Goal: Task Accomplishment & Management: Use online tool/utility

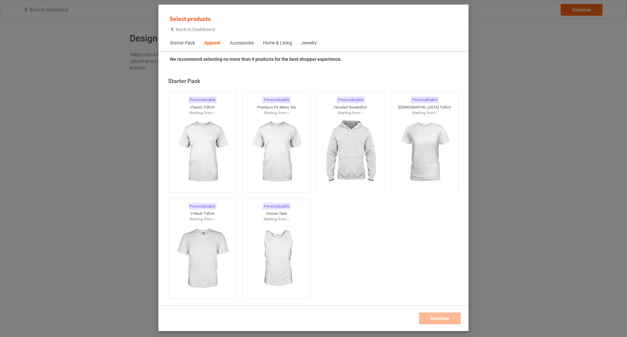
scroll to position [243, 0]
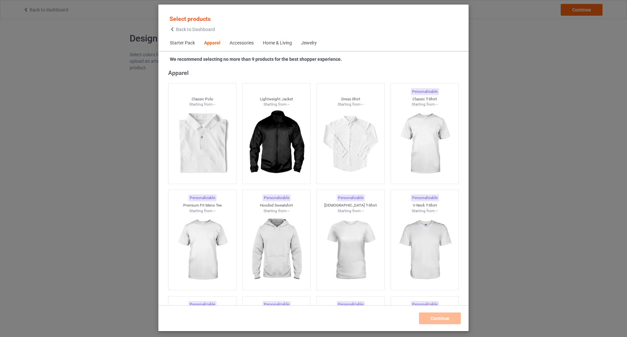
click at [278, 44] on div "Home & Living" at bounding box center [277, 43] width 29 height 7
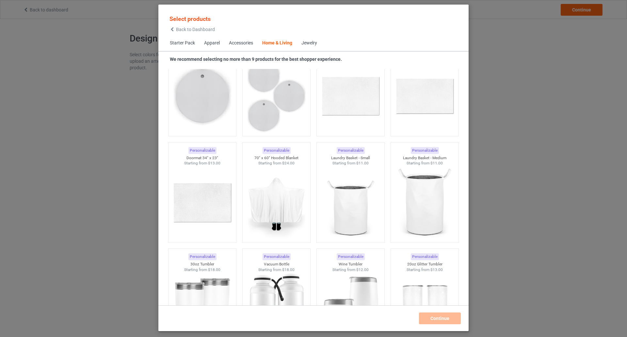
scroll to position [5232, 0]
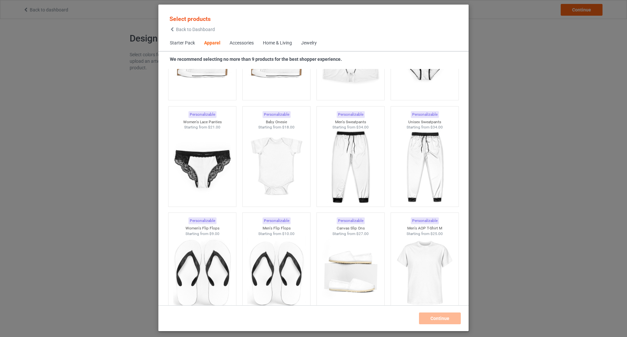
scroll to position [857, 0]
click at [311, 43] on div "Jewelry" at bounding box center [309, 43] width 16 height 7
click at [280, 42] on div "Home & Living" at bounding box center [277, 43] width 29 height 7
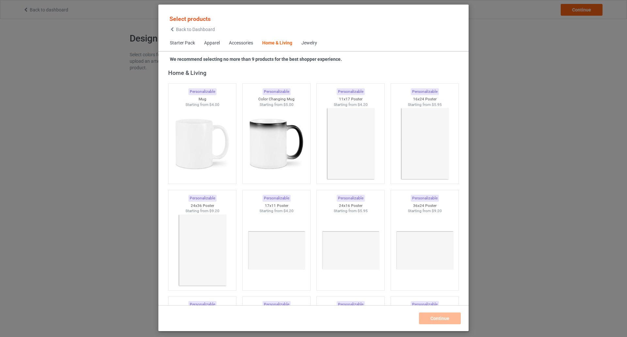
click at [179, 42] on span "Starter Pack" at bounding box center [182, 43] width 34 height 16
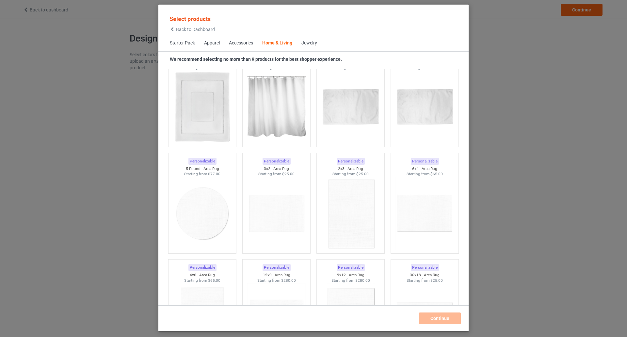
scroll to position [3632, 0]
